Goal: Entertainment & Leisure: Consume media (video, audio)

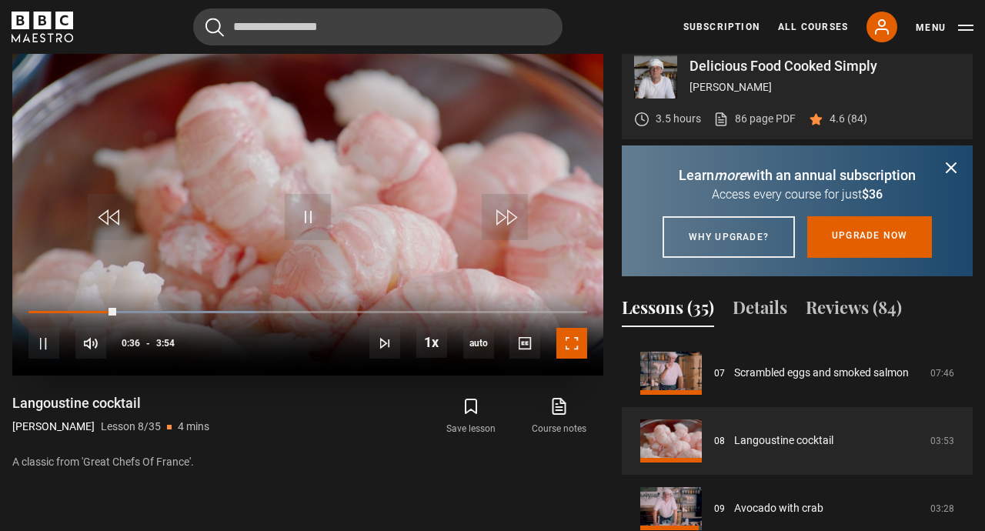
click at [569, 359] on span "Video Player" at bounding box center [571, 343] width 31 height 31
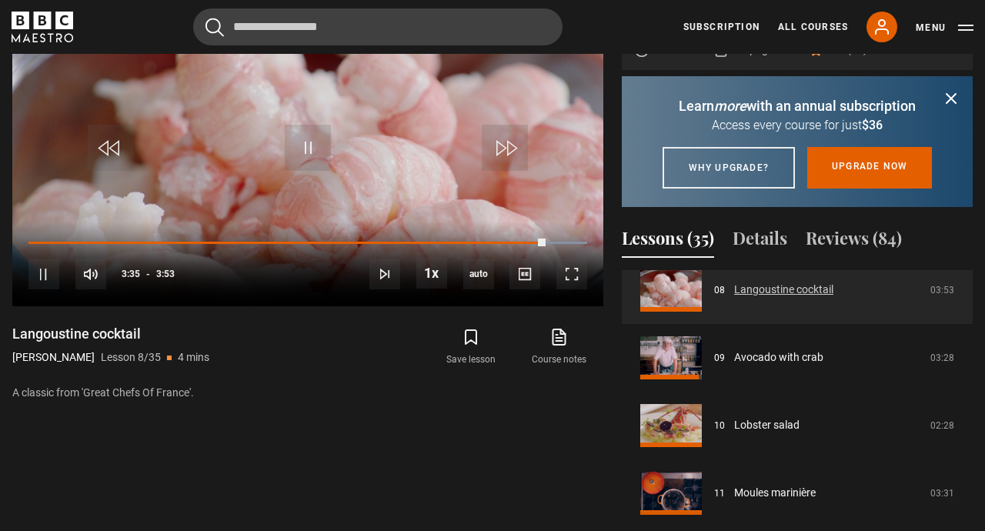
scroll to position [552, 0]
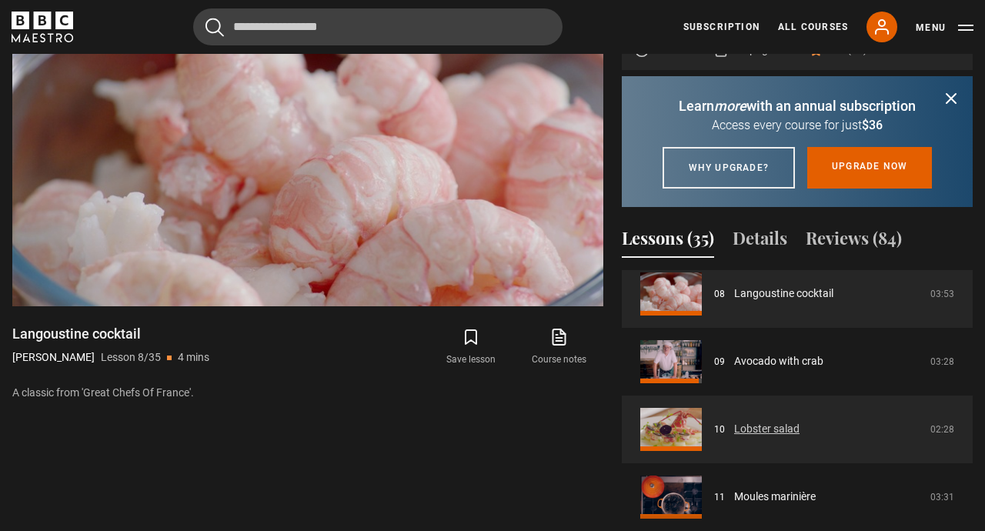
click at [734, 437] on link "Lobster salad" at bounding box center [766, 429] width 65 height 16
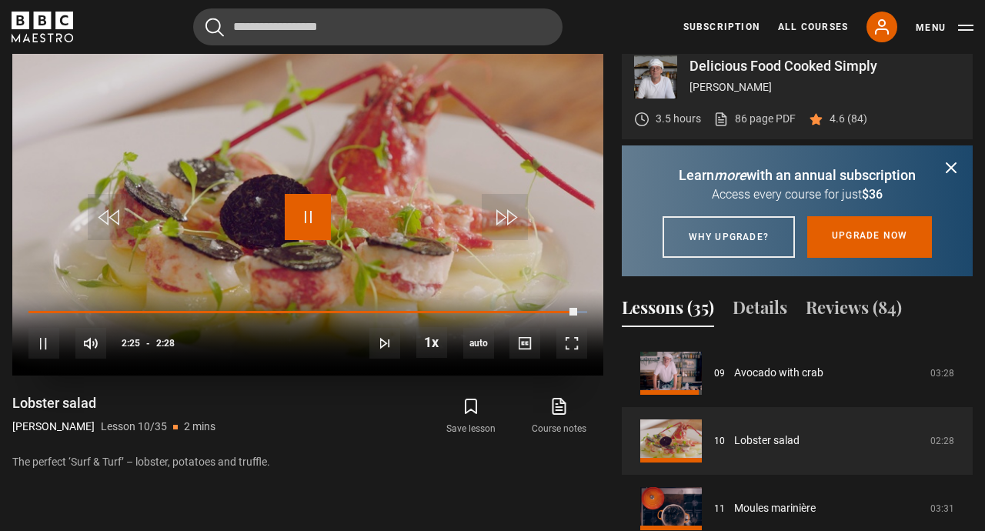
click at [310, 234] on span "Video Player" at bounding box center [308, 217] width 46 height 46
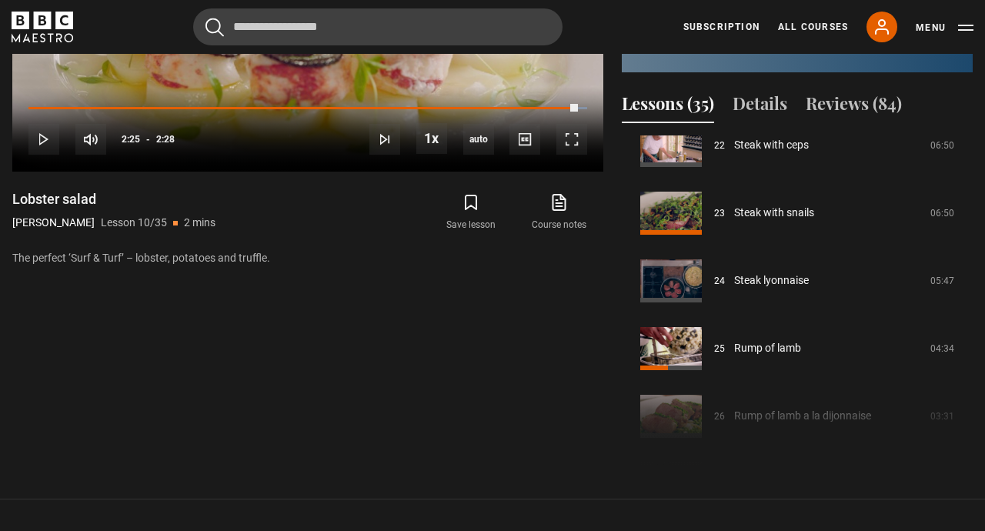
scroll to position [1515, 0]
